Goal: Transaction & Acquisition: Purchase product/service

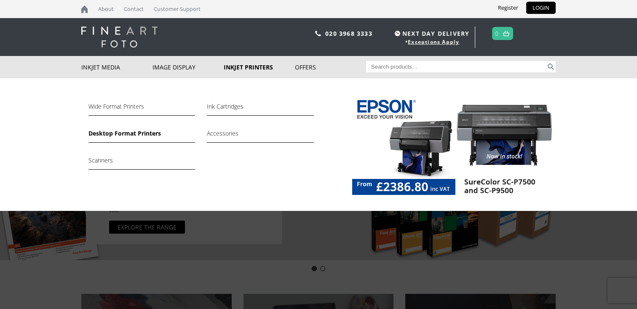
click at [129, 135] on link "Desktop Format Printers" at bounding box center [141, 135] width 107 height 14
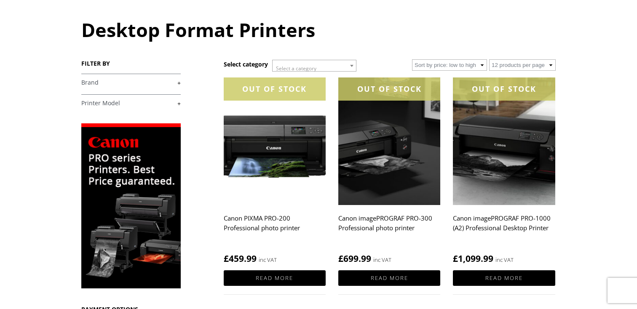
scroll to position [82, 0]
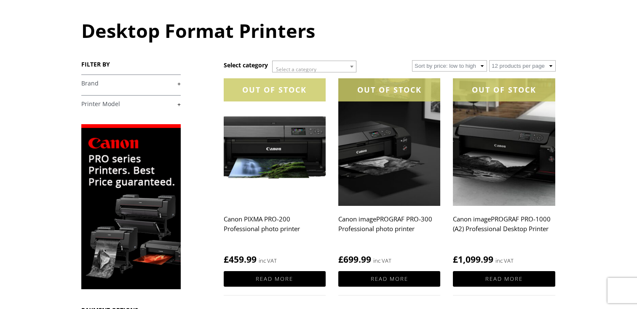
click at [145, 216] on img at bounding box center [130, 206] width 99 height 165
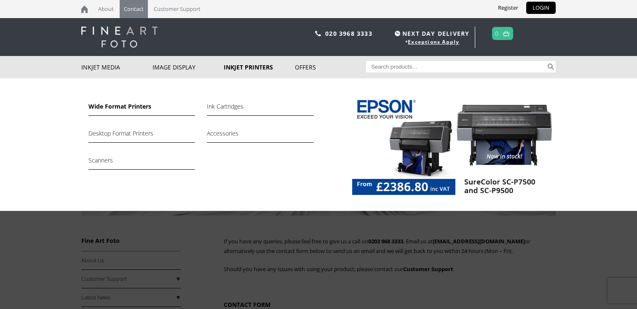
click at [123, 106] on link "Wide Format Printers" at bounding box center [141, 108] width 107 height 14
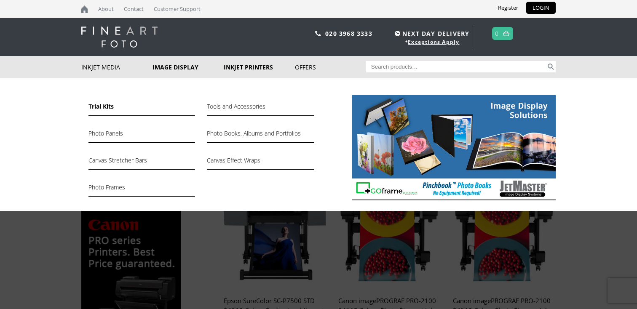
click at [105, 107] on link "Trial Kits" at bounding box center [141, 108] width 107 height 14
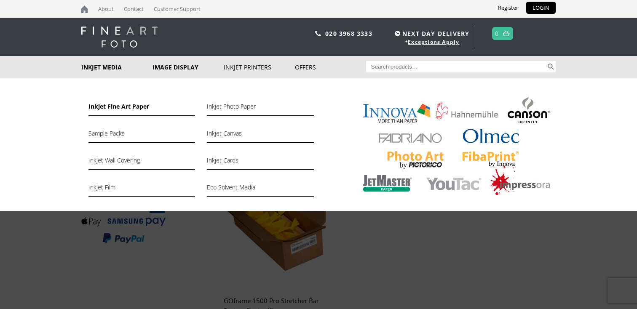
click at [117, 107] on link "Inkjet Fine Art Paper" at bounding box center [141, 108] width 107 height 14
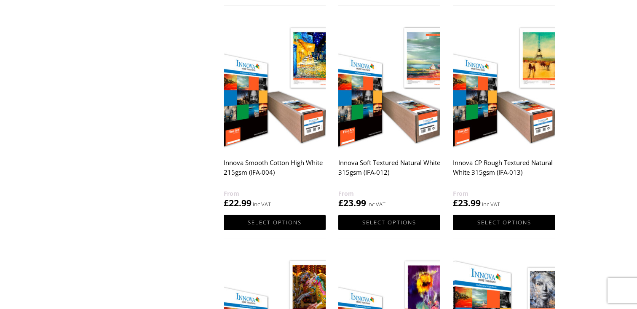
scroll to position [624, 0]
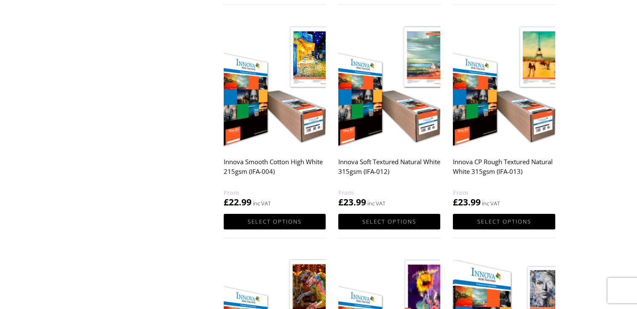
click at [312, 164] on h2 "Innova Smooth Cotton High White 215gsm (IFA-004)" at bounding box center [275, 171] width 102 height 34
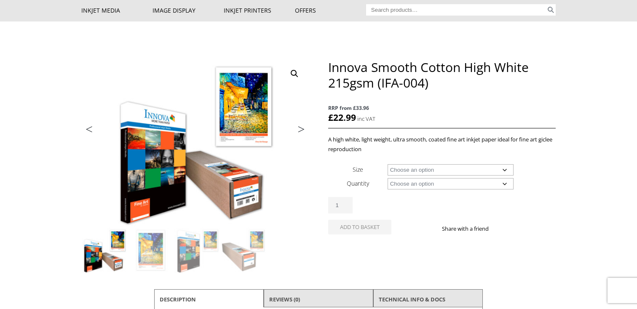
click at [410, 173] on select "Choose an option A4 Sheet A3 Sheet A3+ Sheet A2 Sheet 17" Wide Roll 24" Wide Ro…" at bounding box center [450, 169] width 126 height 11
select select "60-wide-roll"
click at [387, 164] on select "Choose an option A4 Sheet A3 Sheet A3+ Sheet A2 Sheet 17" Wide Roll 24" Wide Ro…" at bounding box center [450, 169] width 126 height 11
click at [422, 187] on select "Choose an option 15m" at bounding box center [450, 183] width 126 height 11
select select "15m"
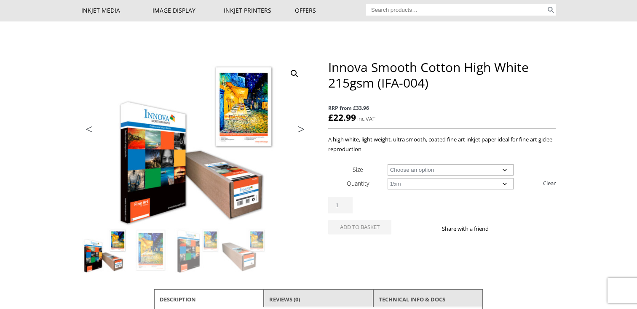
click at [387, 178] on select "Choose an option 15m" at bounding box center [450, 183] width 126 height 11
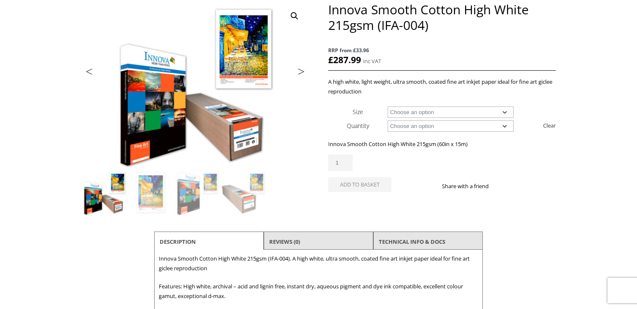
scroll to position [114, 0]
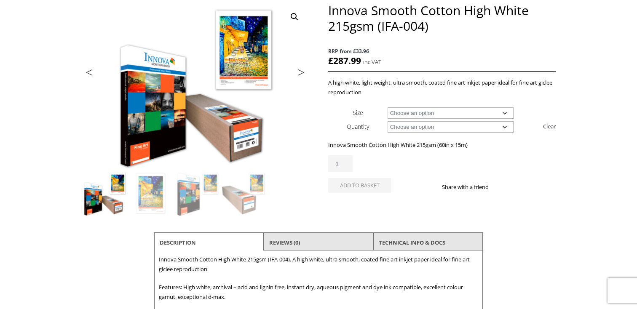
click at [424, 117] on select "Choose an option 17" Wide Roll 24" Wide Roll 36" Wide Roll 44" Wide Roll 60" Wi…" at bounding box center [450, 112] width 126 height 11
click at [415, 127] on select "Choose an option 15m" at bounding box center [450, 126] width 126 height 11
select select
click at [387, 121] on select "Choose an option 15m" at bounding box center [450, 126] width 126 height 11
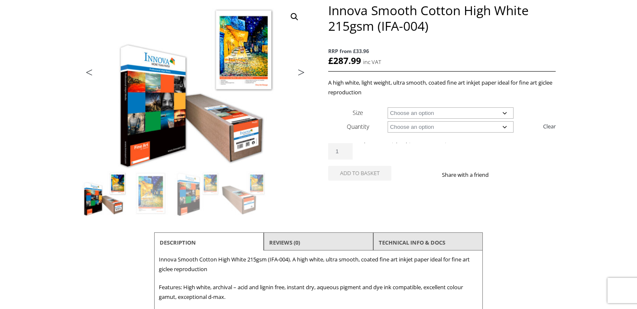
click at [413, 111] on select "Choose an option A4 Sheet A3 Sheet A3+ Sheet A2 Sheet 17" Wide Roll 24" Wide Ro…" at bounding box center [450, 112] width 126 height 11
click at [387, 107] on select "Choose an option A4 Sheet A3 Sheet A3+ Sheet A2 Sheet 17" Wide Roll 24" Wide Ro…" at bounding box center [450, 112] width 126 height 11
select select "a2-sheet"
click at [418, 124] on select "Choose an option 25 Sheets" at bounding box center [450, 126] width 126 height 11
select select "25-sheets"
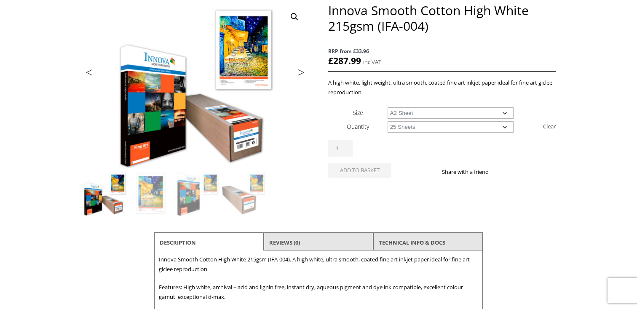
click at [387, 121] on select "Choose an option 25 Sheets" at bounding box center [450, 126] width 126 height 11
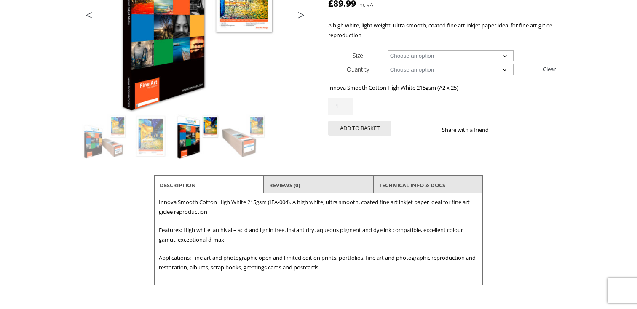
scroll to position [0, 0]
